Goal: Find specific page/section: Locate a particular part of the current website

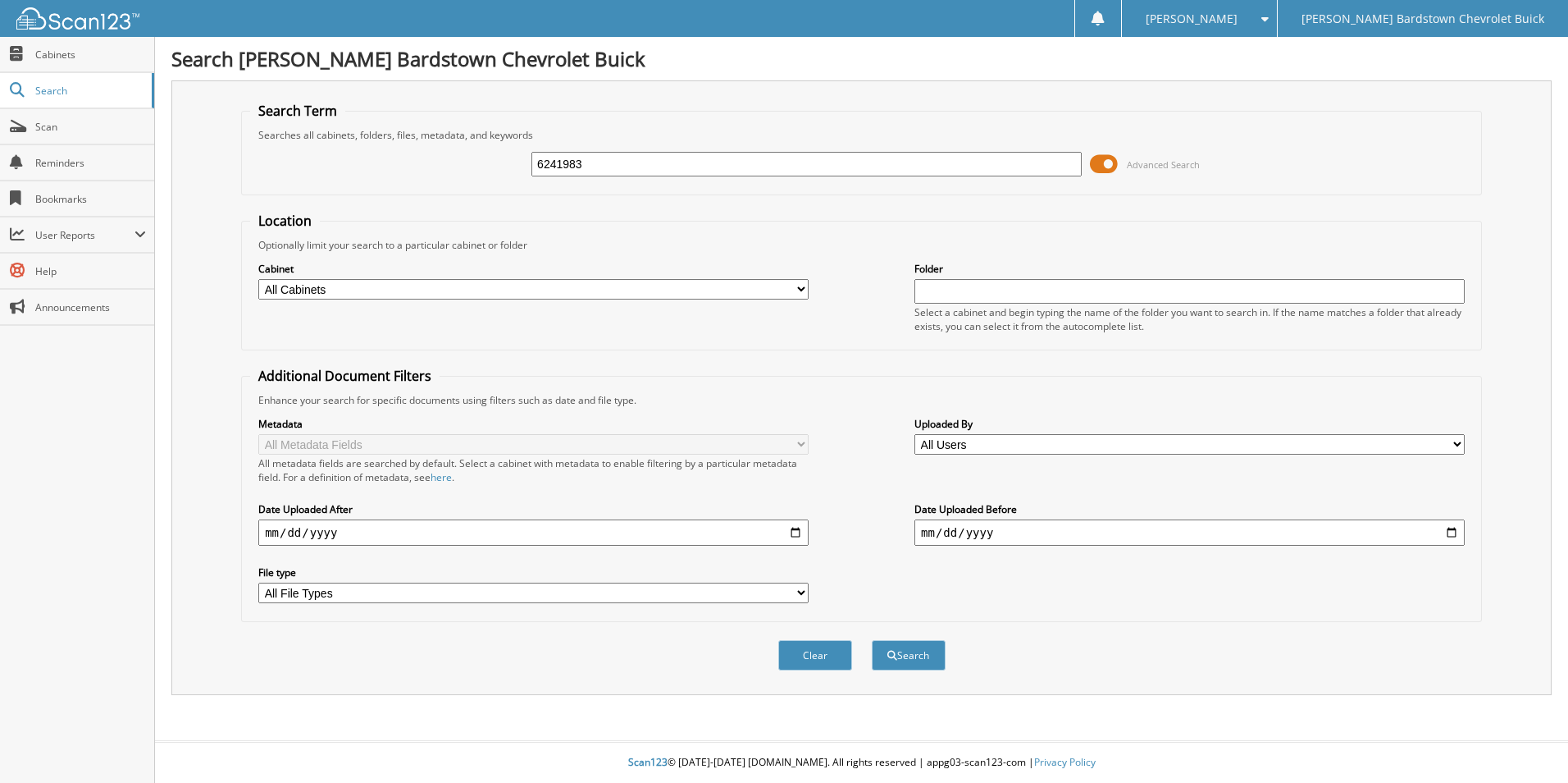
type input "6241983"
click at [872, 640] on button "Search" at bounding box center [908, 655] width 74 height 30
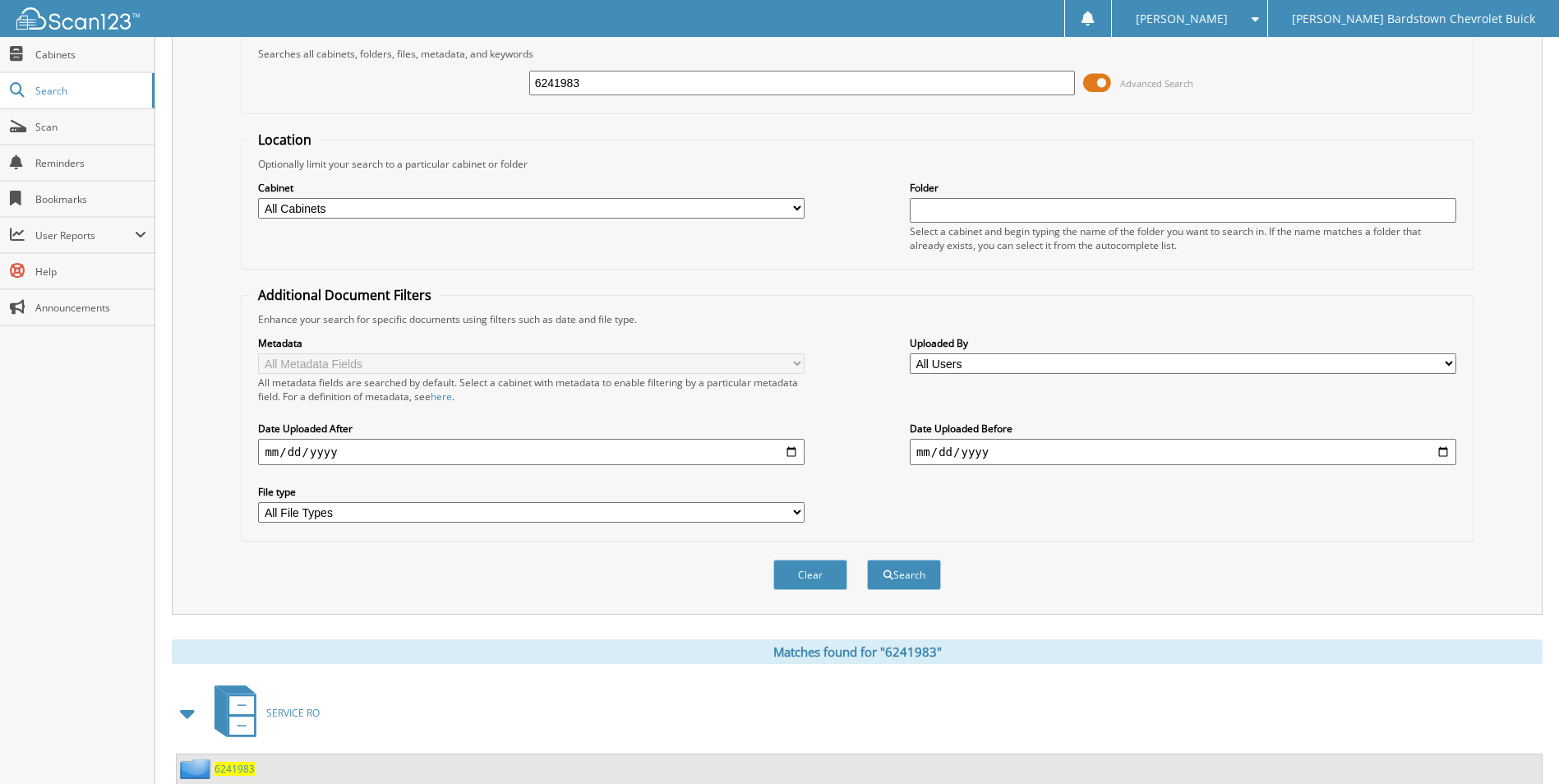
scroll to position [199, 0]
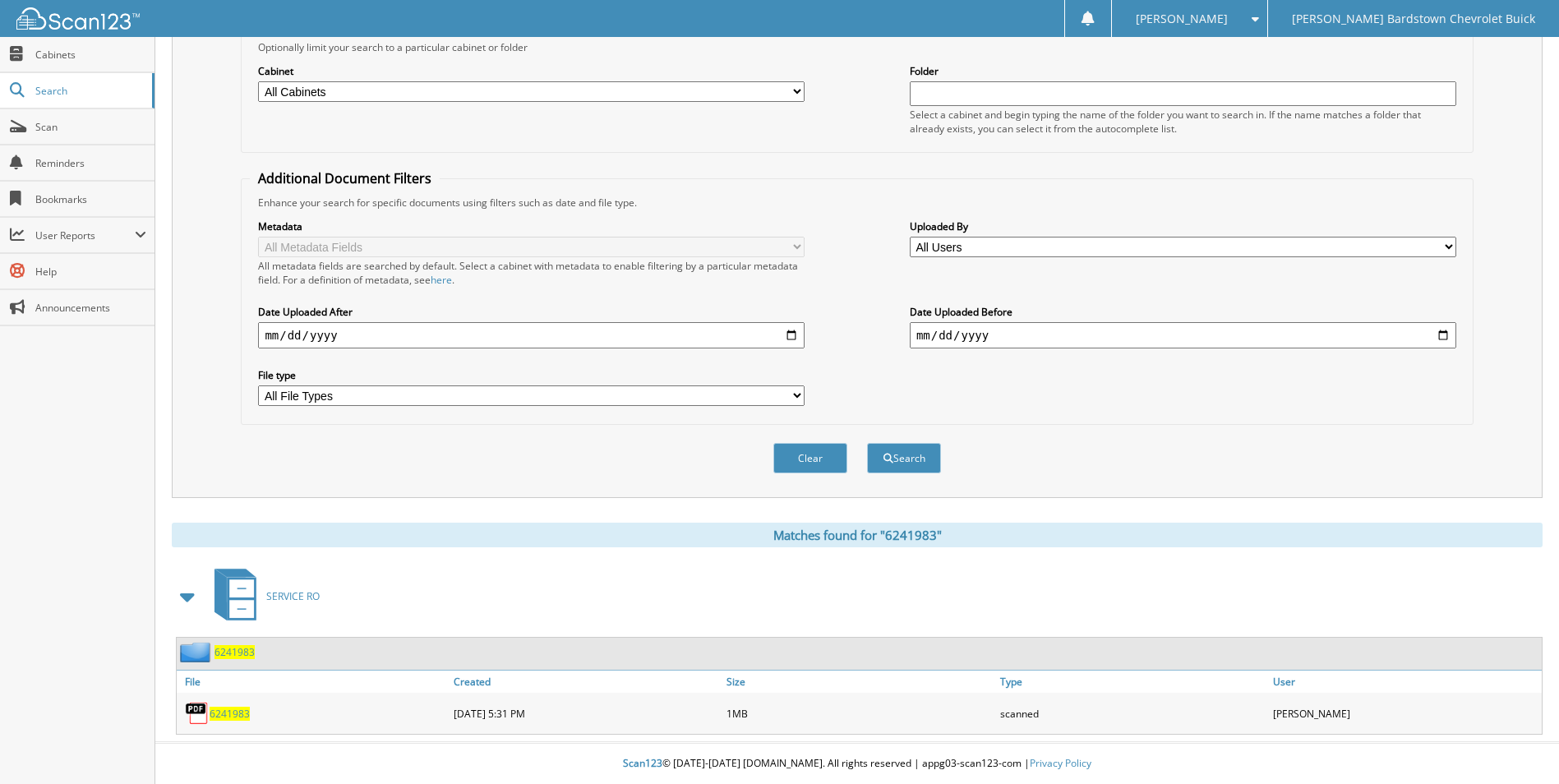
click at [226, 648] on span "6241983" at bounding box center [234, 651] width 40 height 14
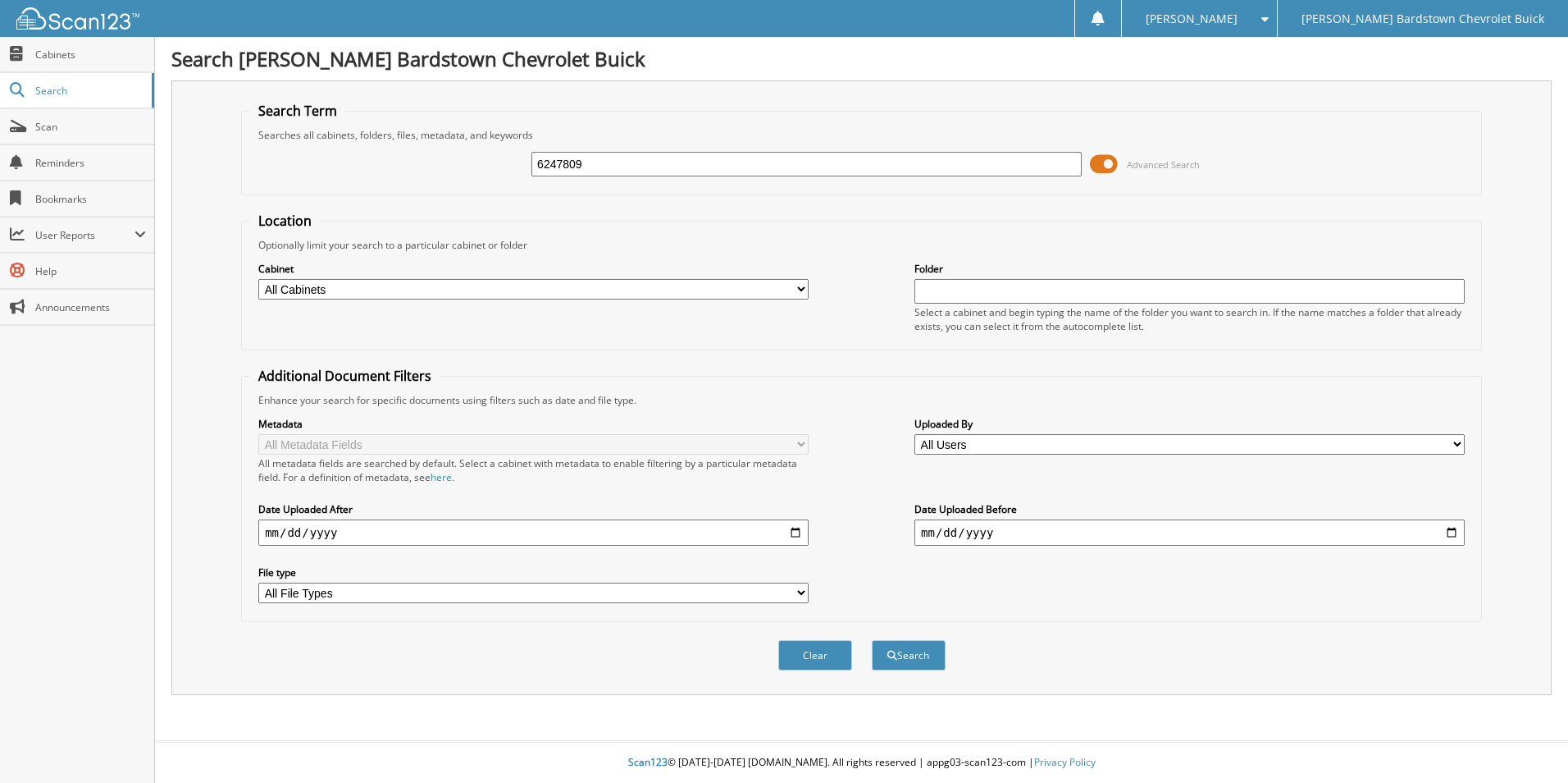
type input "6247809"
click at [872, 640] on button "Search" at bounding box center [908, 655] width 74 height 30
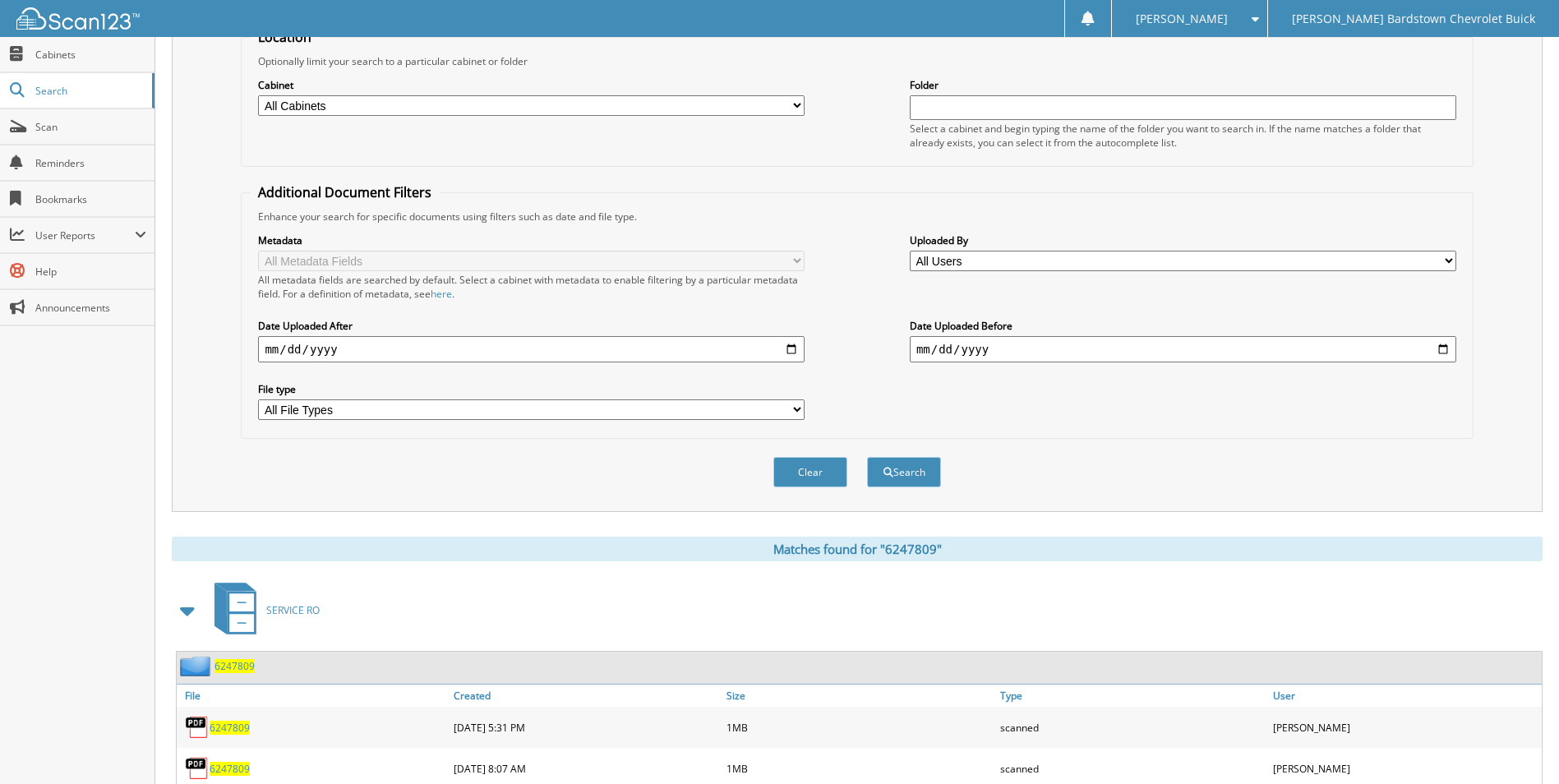
scroll to position [240, 0]
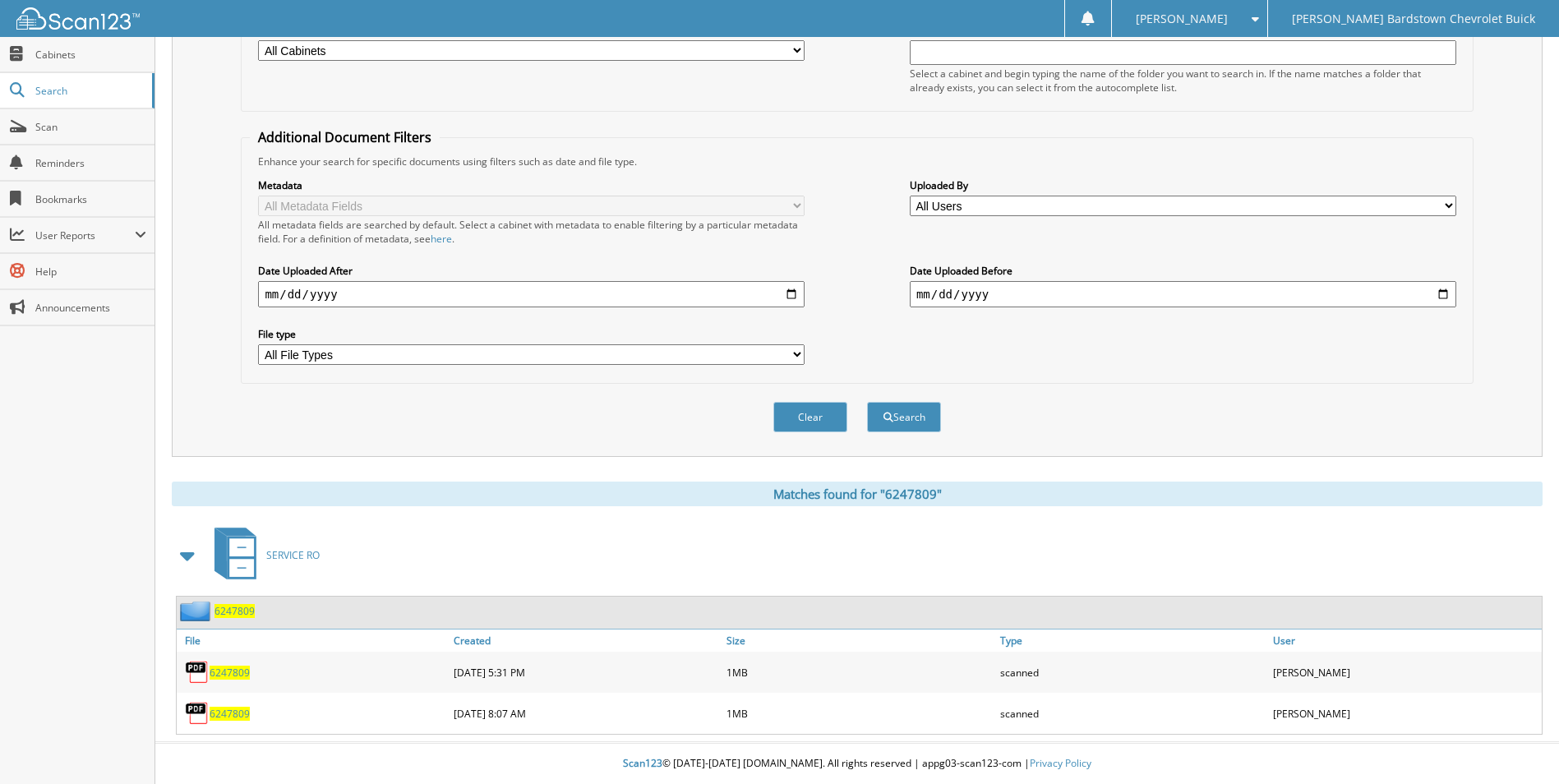
click at [245, 611] on span "6247809" at bounding box center [234, 611] width 40 height 14
